Goal: Transaction & Acquisition: Book appointment/travel/reservation

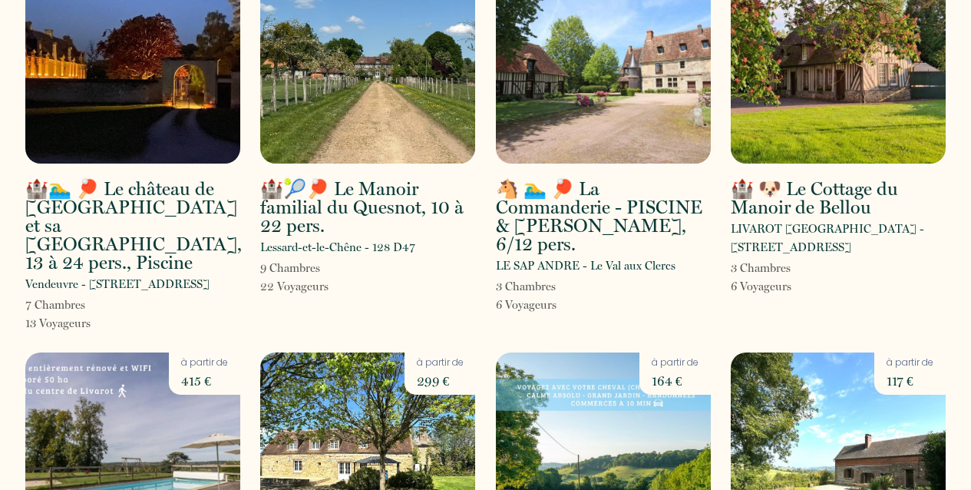
scroll to position [115, 0]
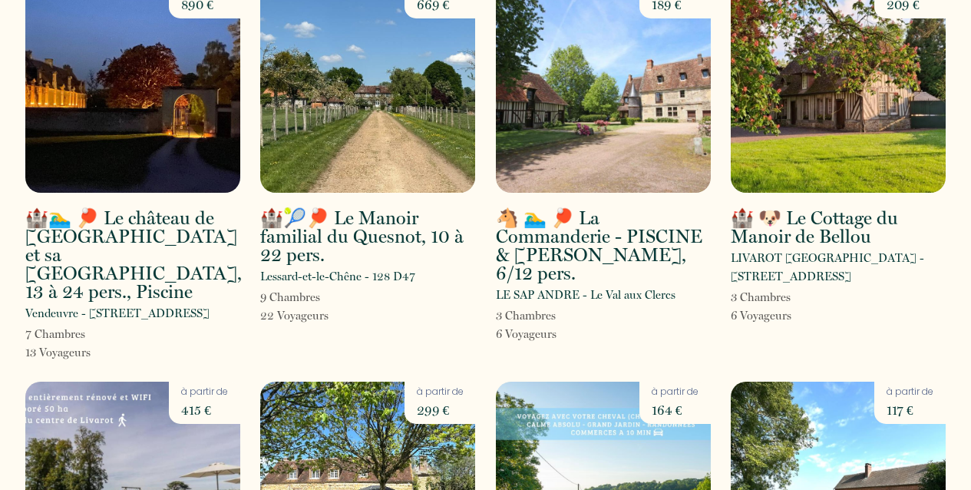
click at [385, 118] on img at bounding box center [367, 84] width 215 height 217
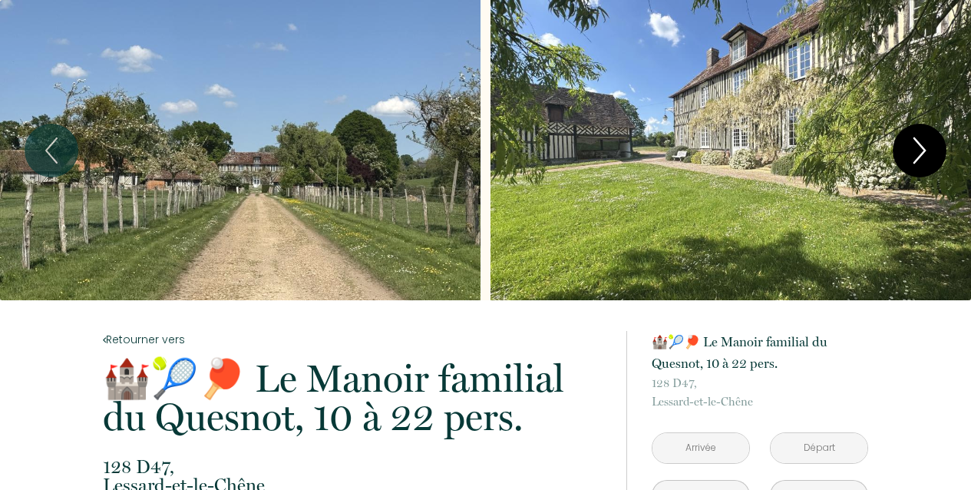
click at [921, 150] on icon "Next" at bounding box center [920, 150] width 32 height 46
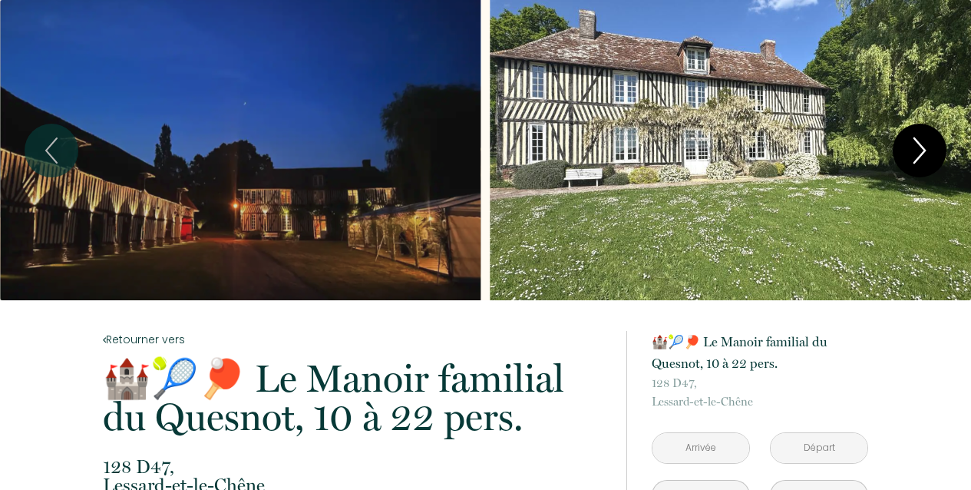
click at [921, 150] on icon "Next" at bounding box center [920, 150] width 32 height 46
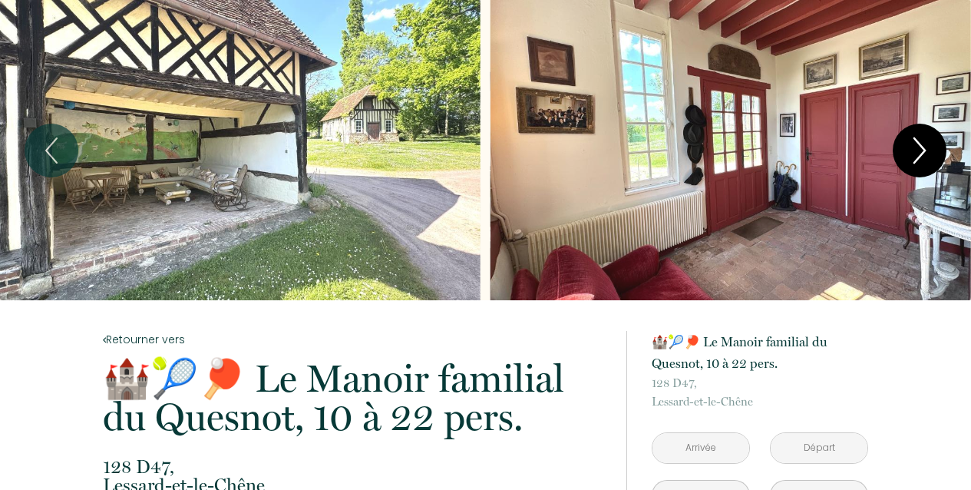
click at [921, 150] on icon "Next" at bounding box center [920, 150] width 32 height 46
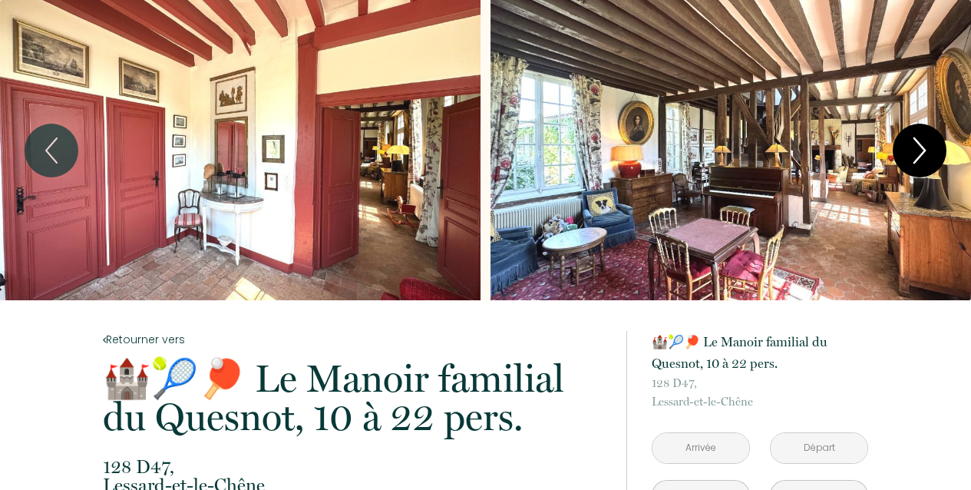
click at [921, 150] on icon "Next" at bounding box center [920, 150] width 32 height 46
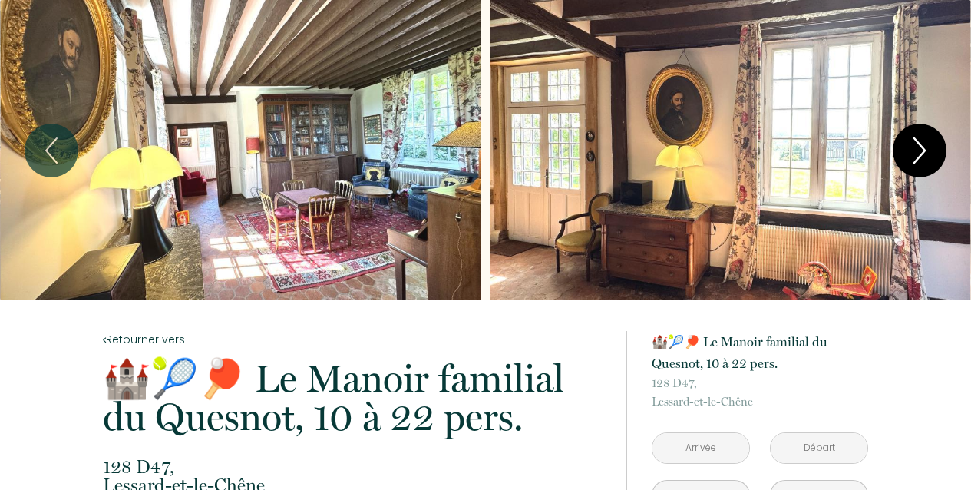
click at [921, 150] on icon "Next" at bounding box center [920, 150] width 32 height 46
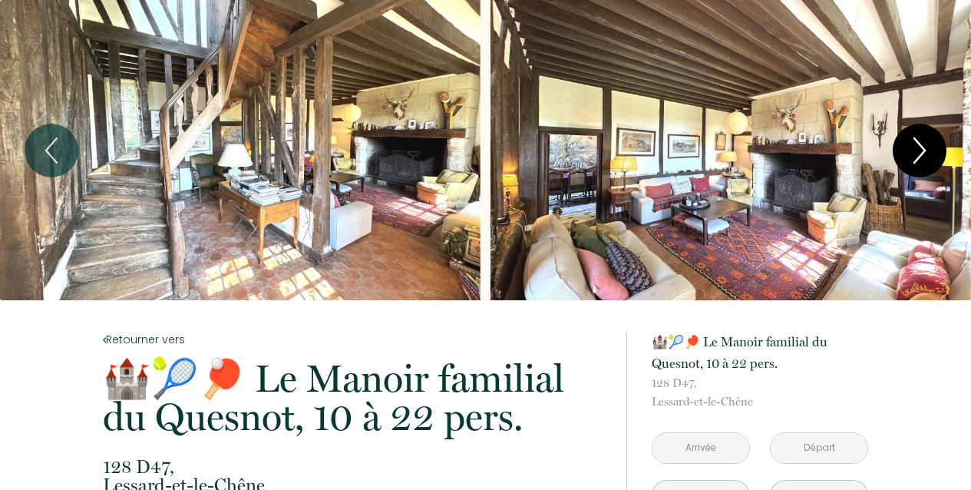
click at [921, 150] on icon "Next" at bounding box center [920, 150] width 32 height 46
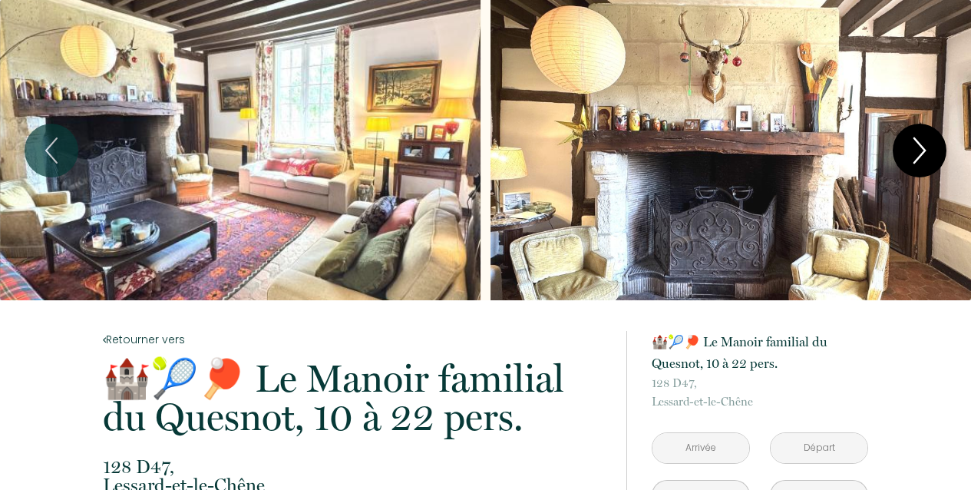
click at [921, 150] on icon "Next" at bounding box center [920, 150] width 32 height 46
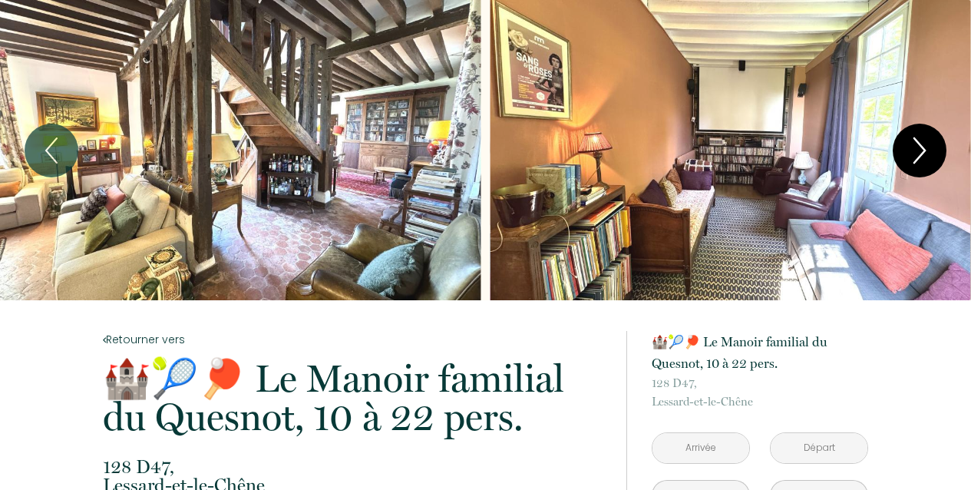
click at [920, 150] on icon "Next" at bounding box center [920, 150] width 32 height 46
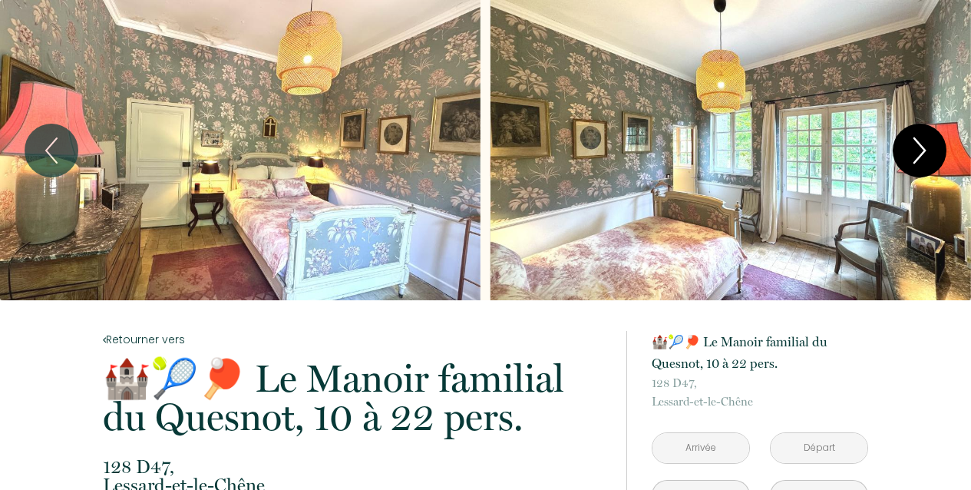
click at [920, 150] on icon "Next" at bounding box center [920, 150] width 32 height 46
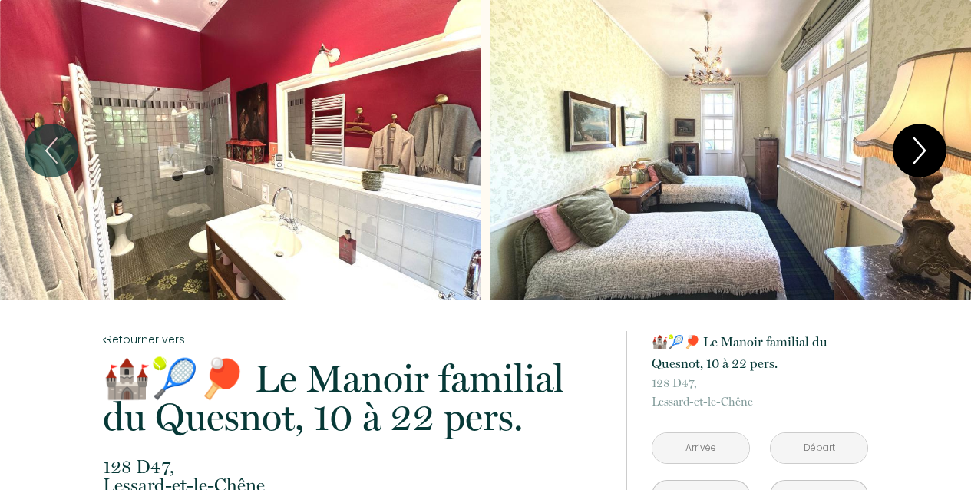
click at [920, 150] on icon "Next" at bounding box center [920, 150] width 32 height 46
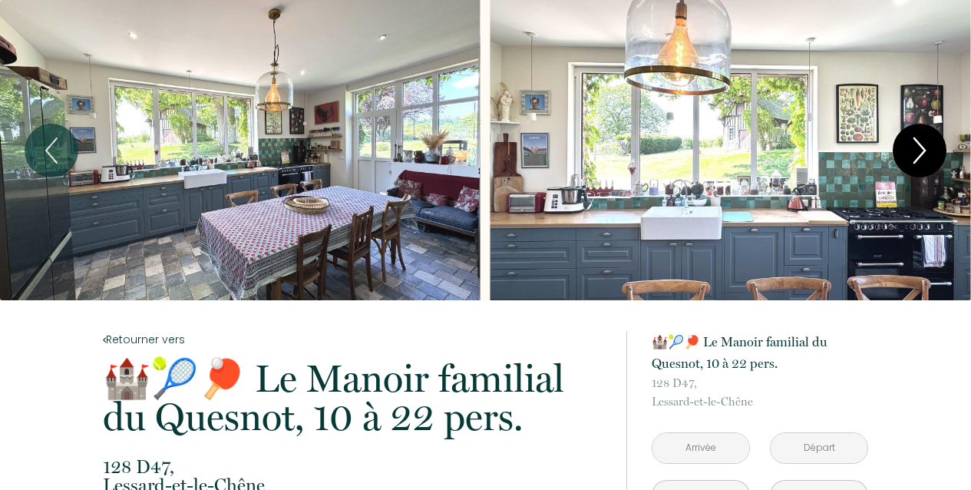
click at [920, 150] on icon "Next" at bounding box center [920, 150] width 32 height 46
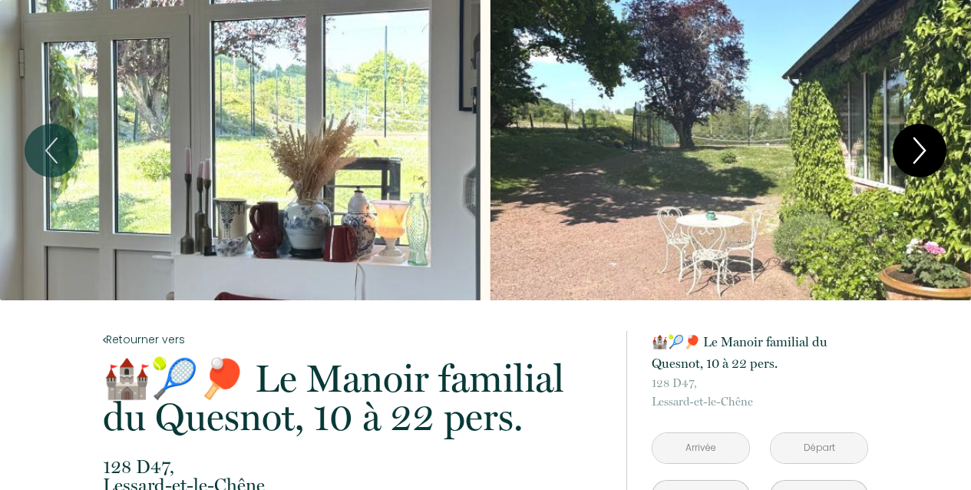
click at [919, 151] on icon "Next" at bounding box center [920, 150] width 32 height 46
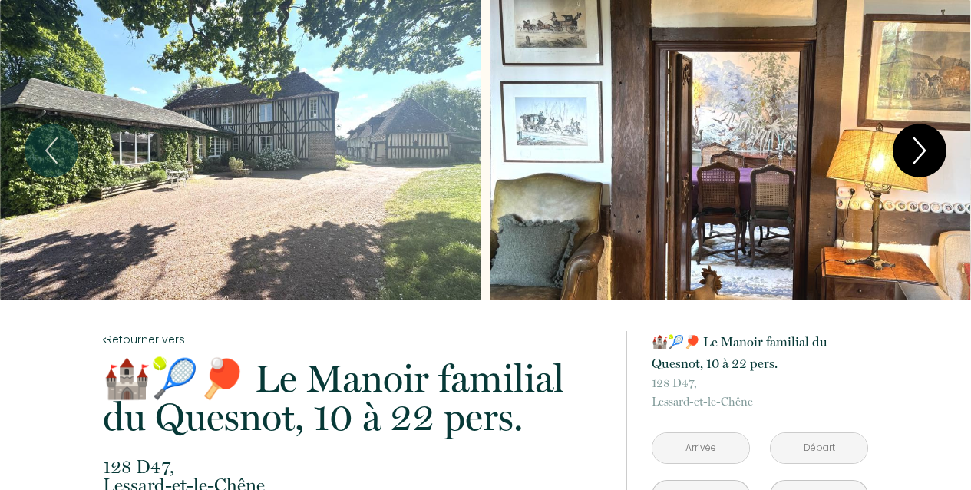
click at [919, 151] on icon "Next" at bounding box center [920, 150] width 32 height 46
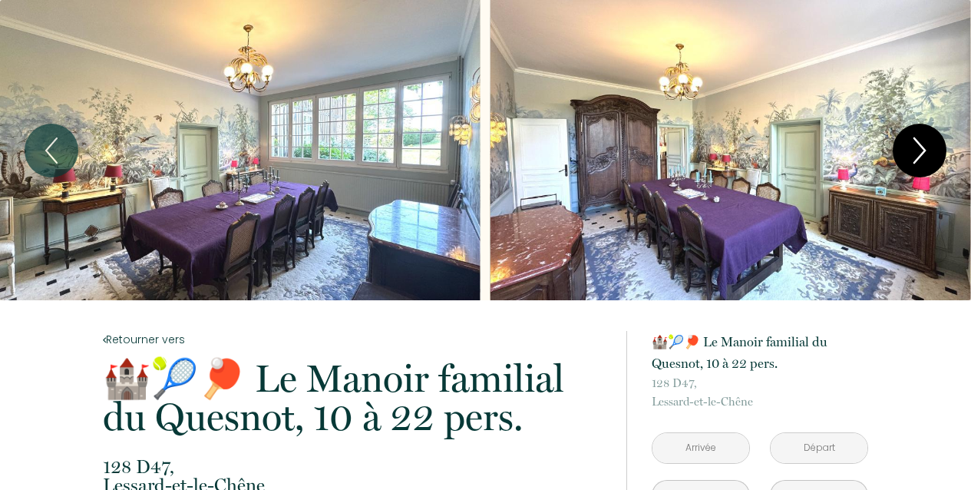
click at [919, 151] on icon "Next" at bounding box center [920, 150] width 32 height 46
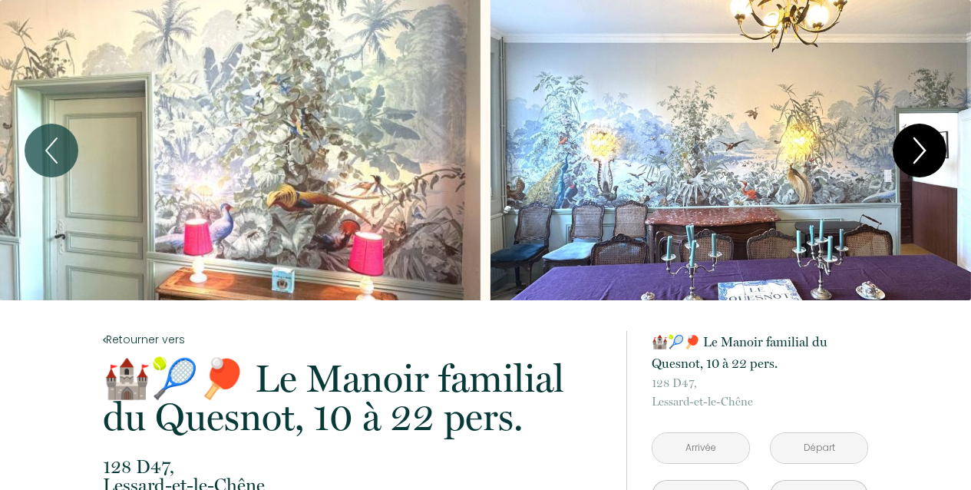
click at [919, 151] on icon "Next" at bounding box center [920, 150] width 32 height 46
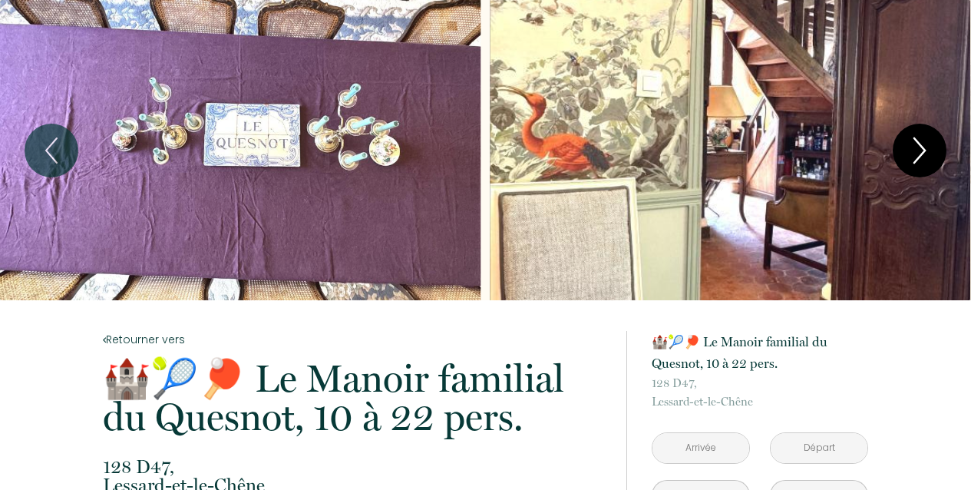
click at [919, 151] on icon "Next" at bounding box center [920, 150] width 32 height 46
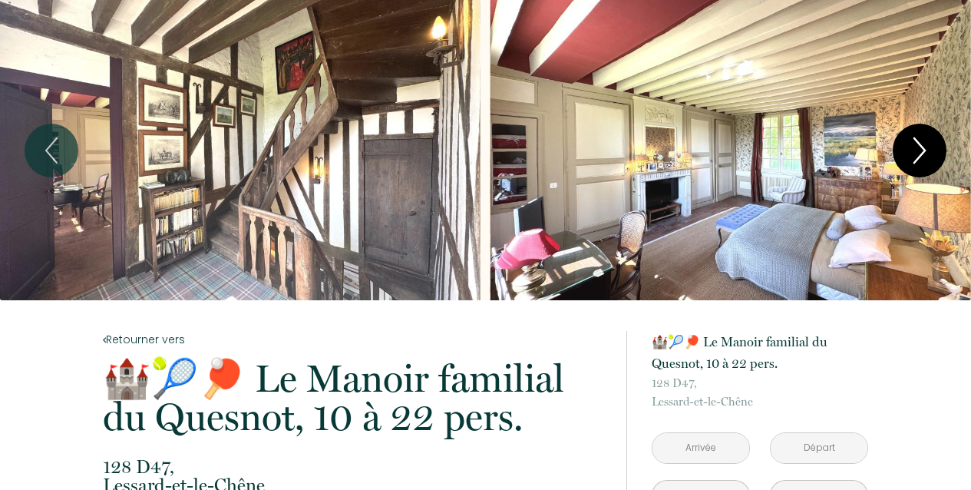
click at [919, 151] on icon "Next" at bounding box center [920, 150] width 32 height 46
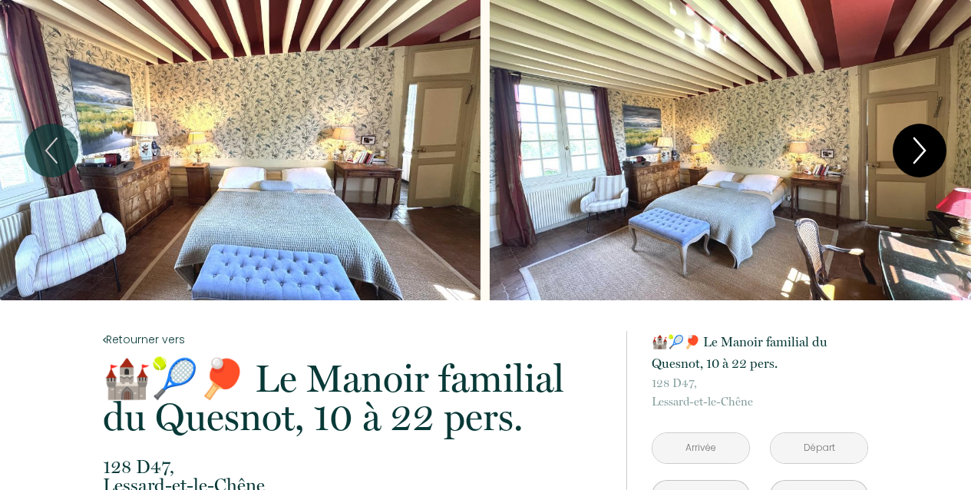
click at [919, 151] on icon "Next" at bounding box center [920, 150] width 32 height 46
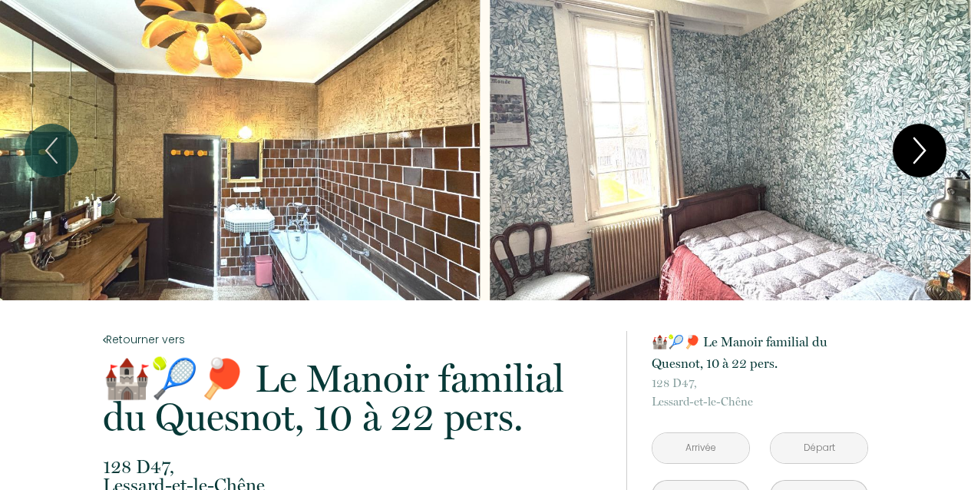
click at [919, 151] on icon "Next" at bounding box center [920, 150] width 32 height 46
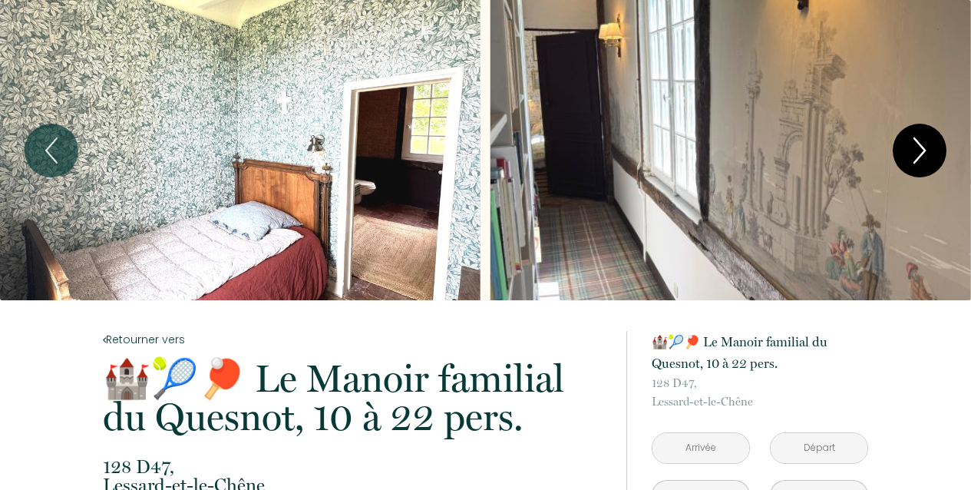
click at [919, 152] on icon "Next" at bounding box center [920, 150] width 32 height 46
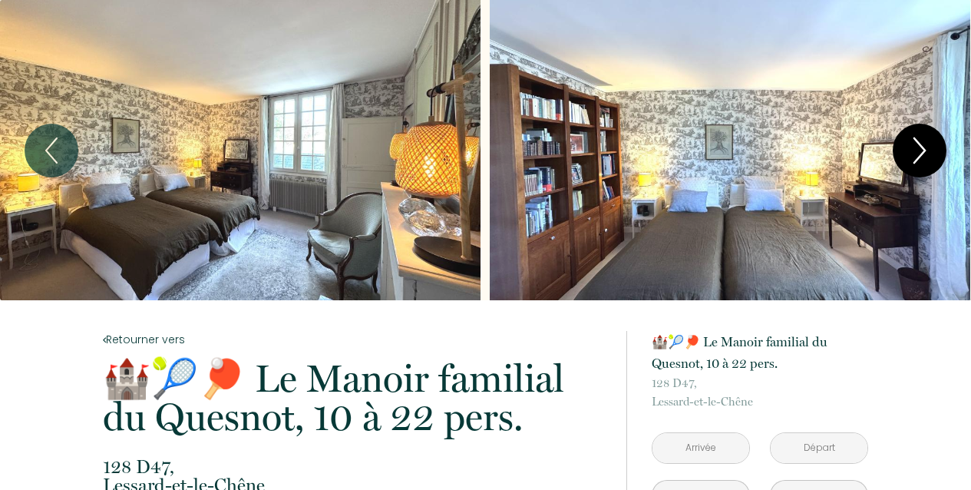
click at [919, 152] on icon "Next" at bounding box center [920, 150] width 32 height 46
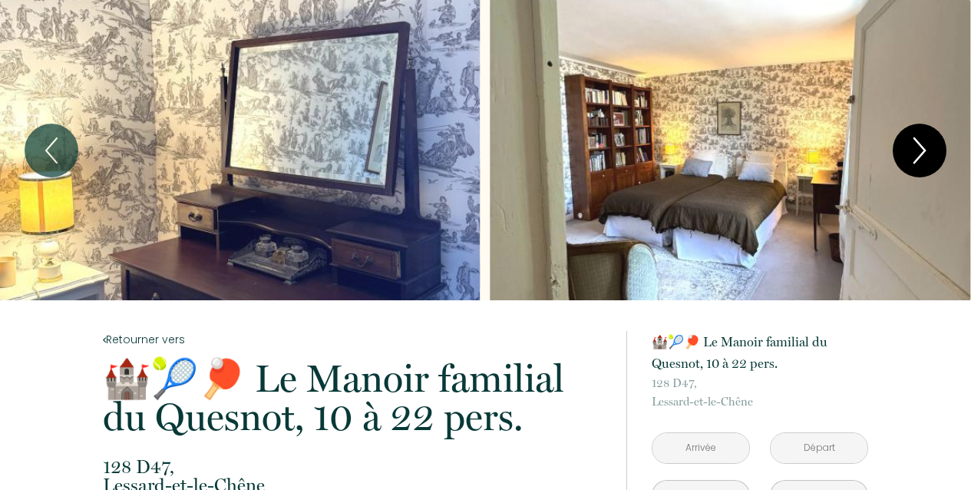
click at [919, 152] on icon "Next" at bounding box center [920, 150] width 32 height 46
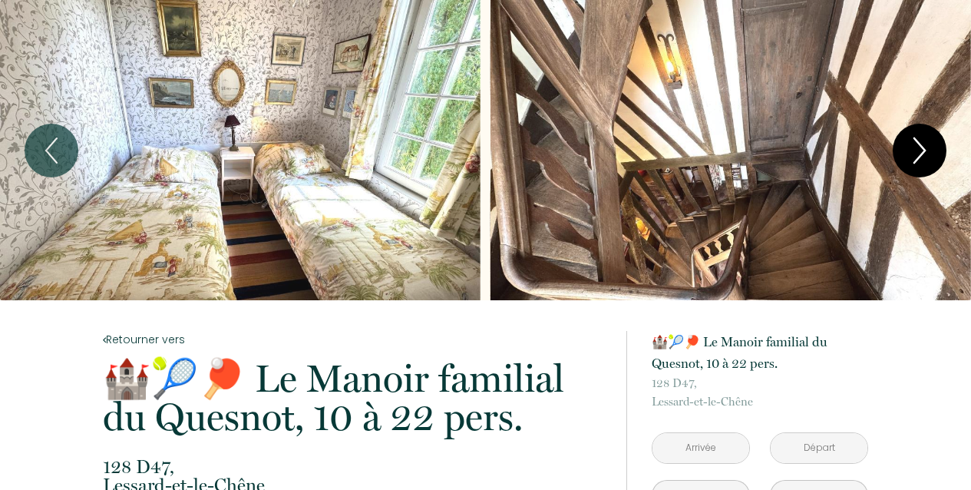
click at [919, 152] on icon "Next" at bounding box center [920, 150] width 32 height 46
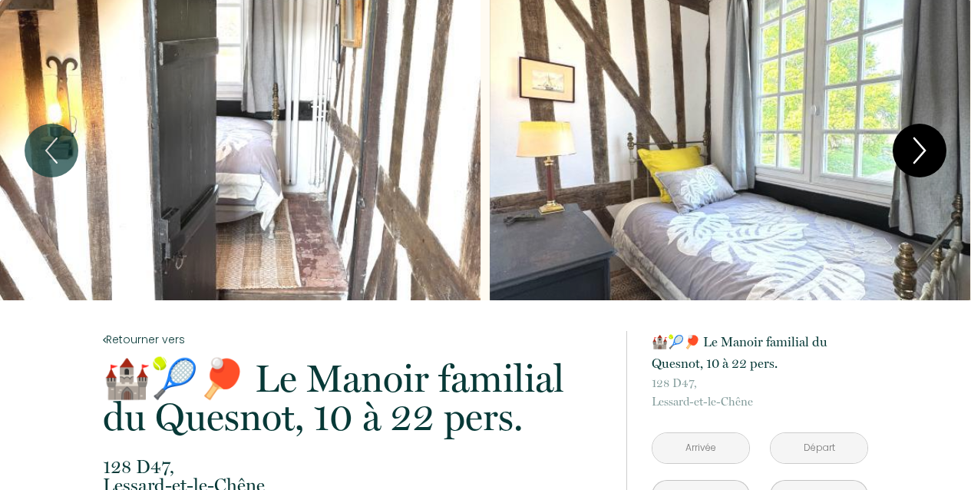
click at [919, 152] on icon "Next" at bounding box center [920, 150] width 32 height 46
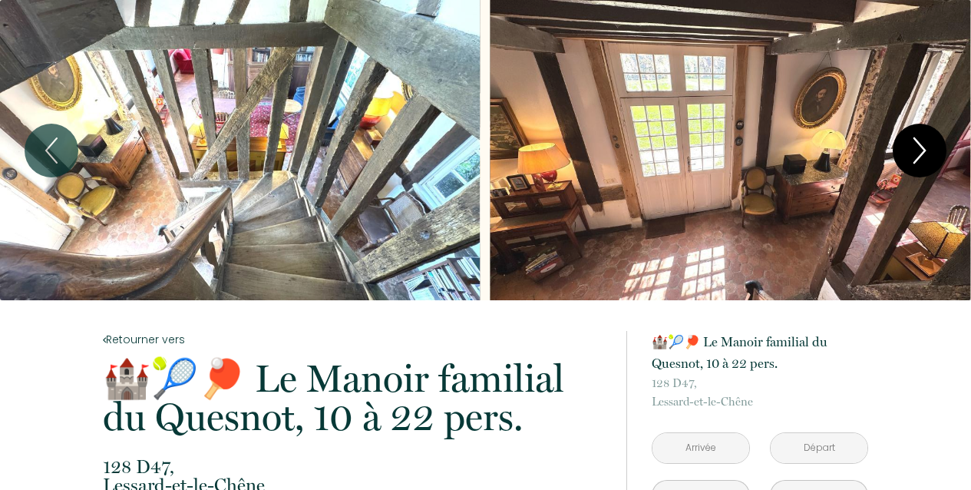
click at [919, 152] on icon "Next" at bounding box center [920, 150] width 32 height 46
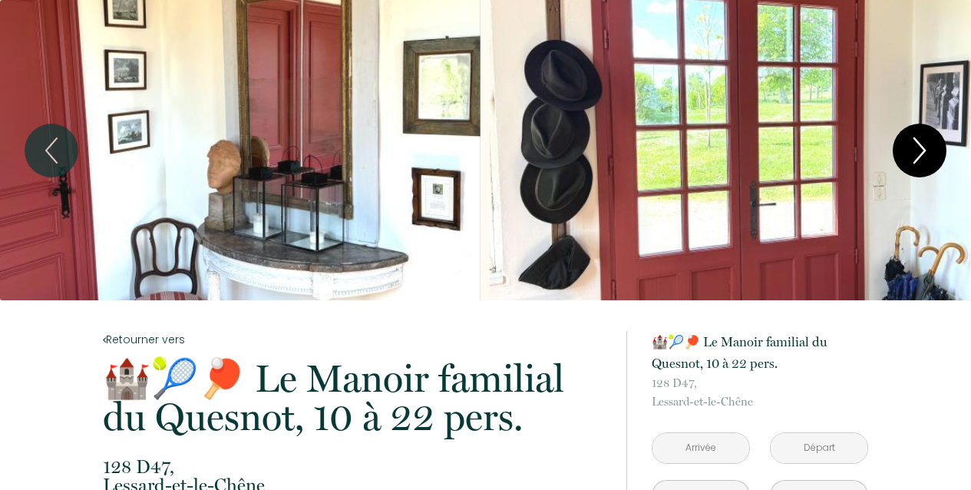
click at [919, 152] on icon "Next" at bounding box center [920, 150] width 32 height 46
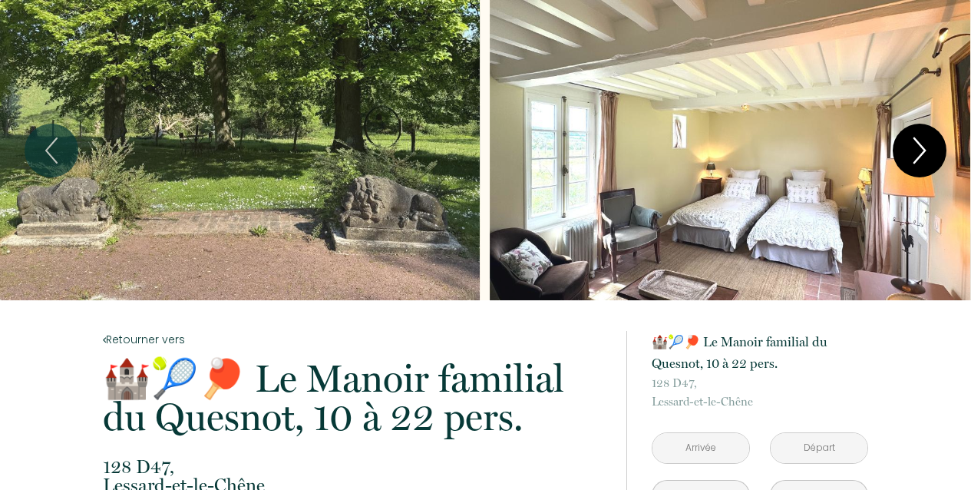
click at [919, 152] on icon "Next" at bounding box center [920, 150] width 32 height 46
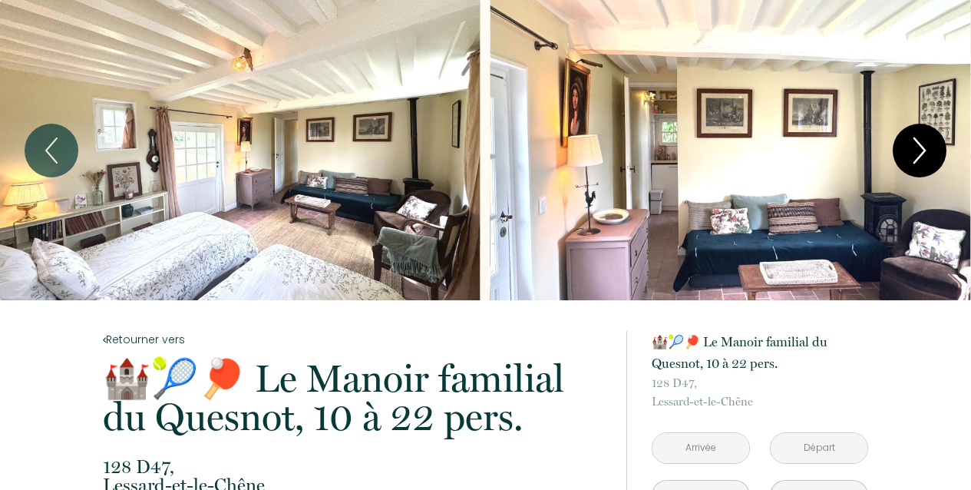
click at [919, 152] on icon "Next" at bounding box center [920, 150] width 32 height 46
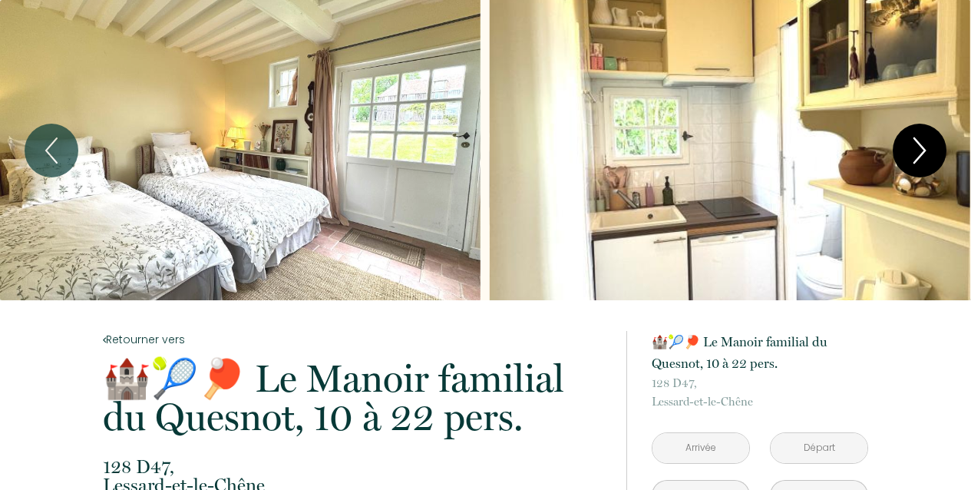
click at [919, 152] on icon "Next" at bounding box center [920, 150] width 32 height 46
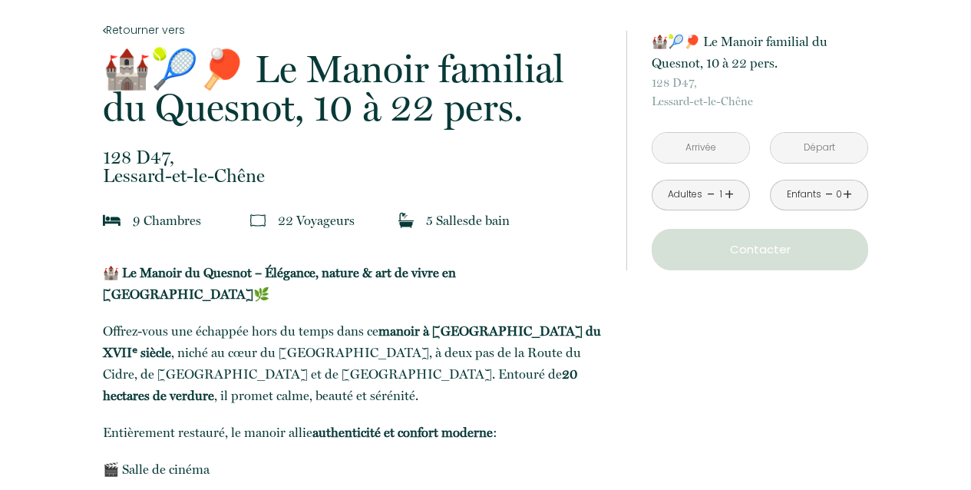
scroll to position [66, 0]
